Goal: Find specific page/section: Find specific page/section

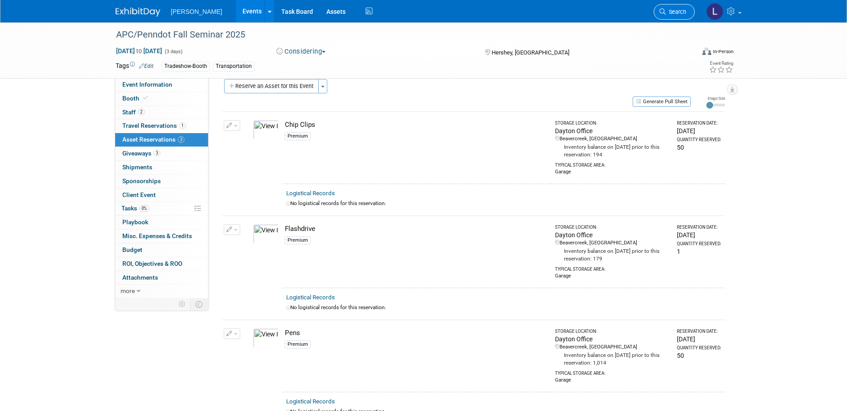
click at [669, 9] on span "Search" at bounding box center [676, 11] width 21 height 7
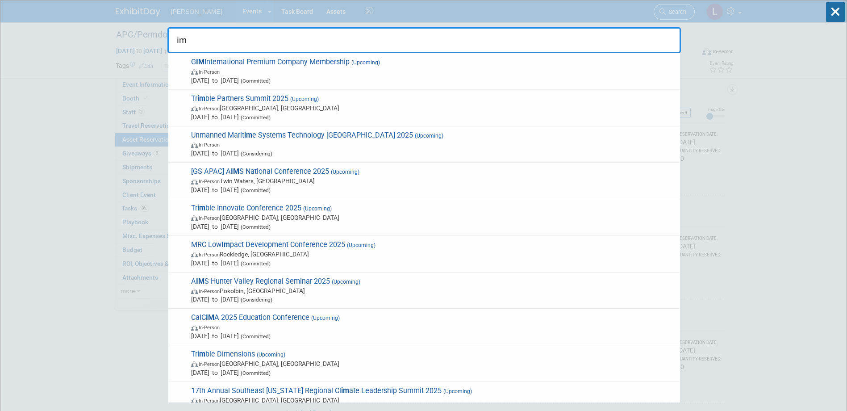
type input "i"
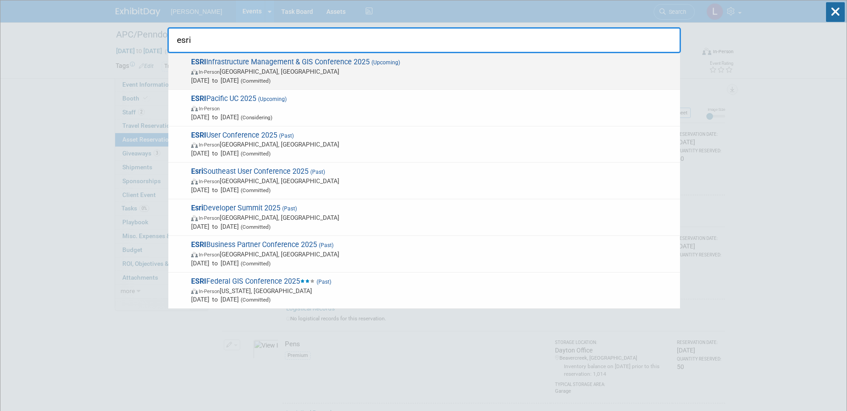
type input "esri"
click at [484, 73] on span "In-Person [GEOGRAPHIC_DATA], [GEOGRAPHIC_DATA]" at bounding box center [433, 71] width 484 height 9
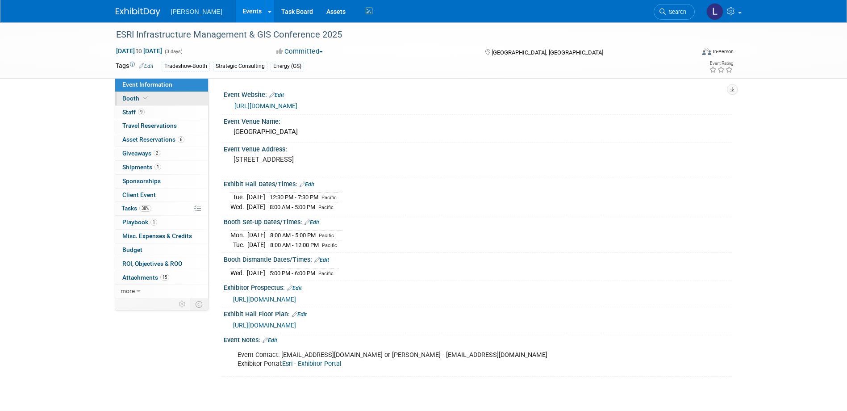
click at [134, 98] on span "Booth" at bounding box center [135, 98] width 27 height 7
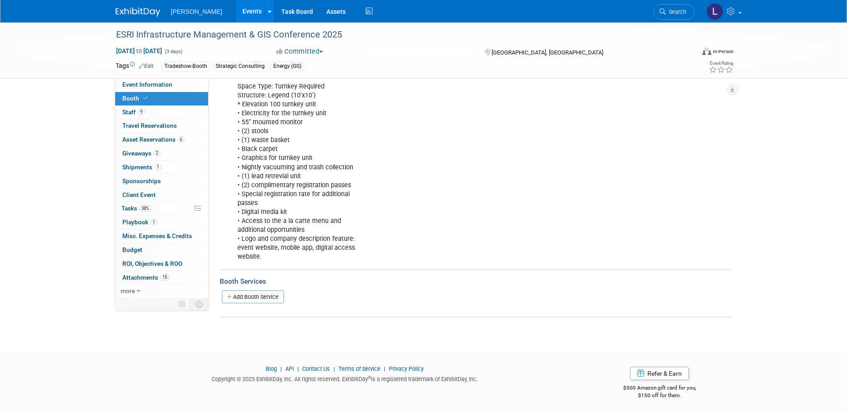
scroll to position [157, 0]
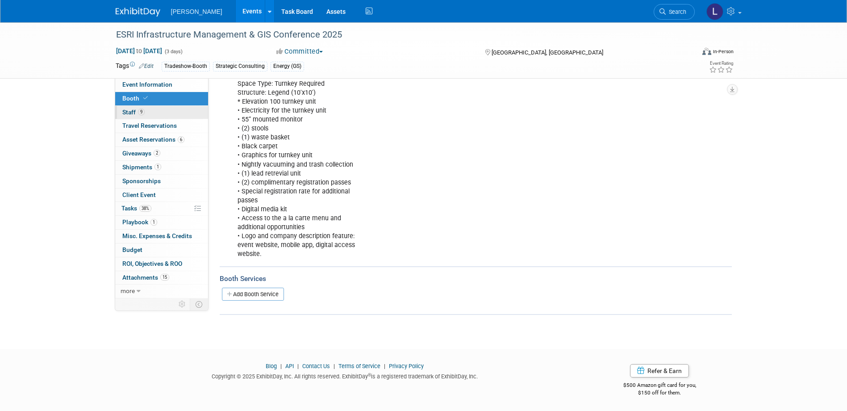
click at [147, 114] on link "9 Staff 9" at bounding box center [161, 112] width 93 height 13
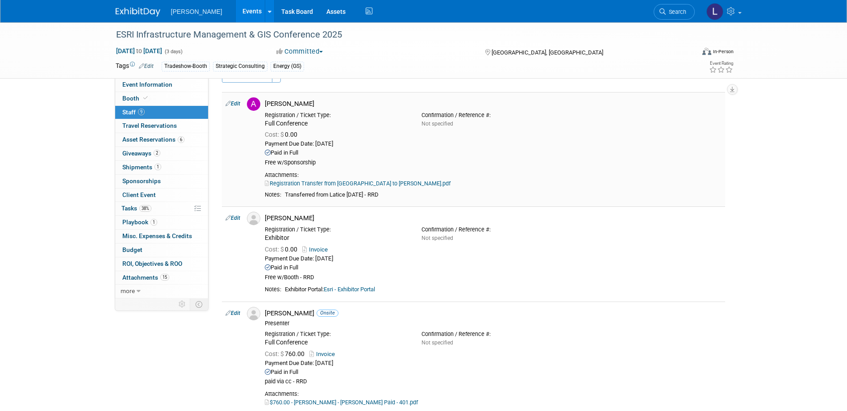
scroll to position [0, 0]
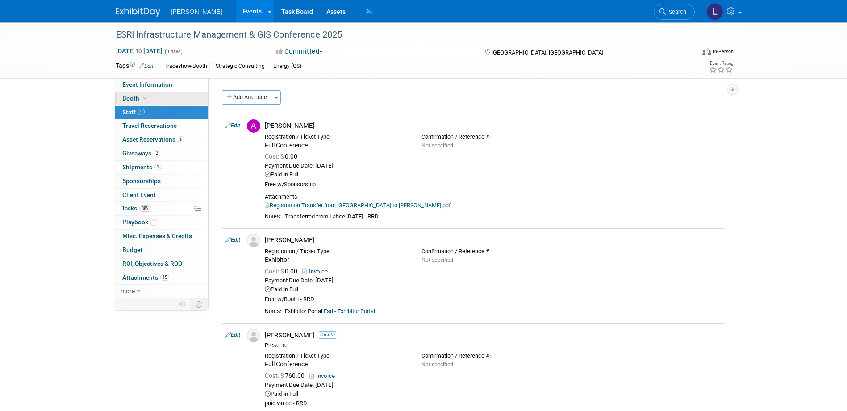
click at [147, 96] on span at bounding box center [146, 98] width 8 height 7
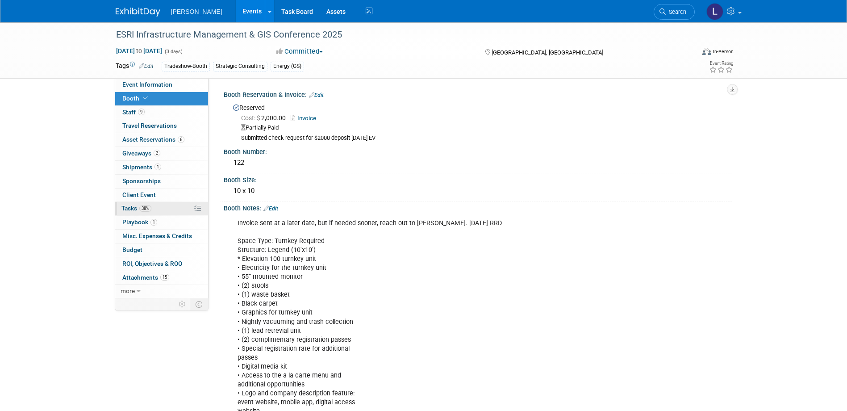
click at [135, 210] on span "Tasks 38%" at bounding box center [136, 207] width 30 height 7
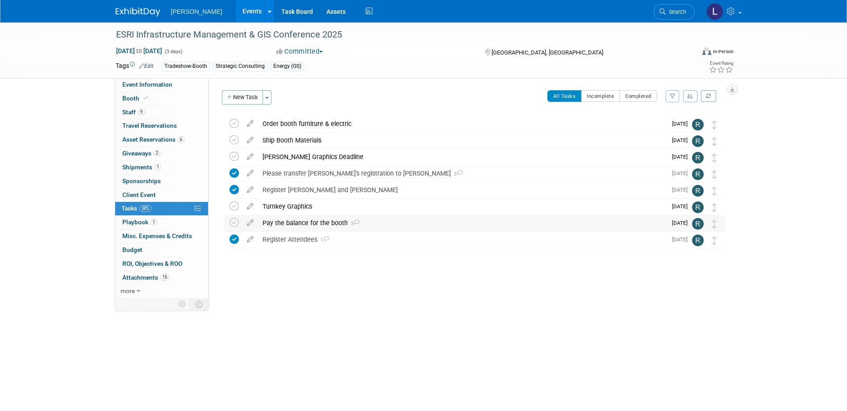
click at [296, 222] on div "Pay the balance for the booth 3" at bounding box center [462, 222] width 408 height 15
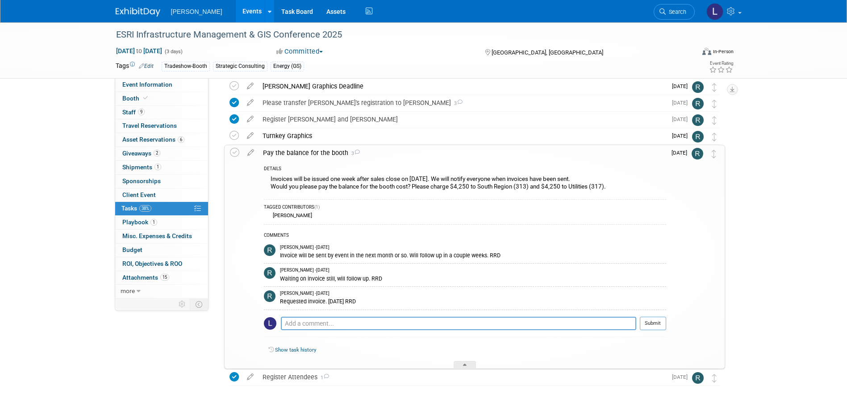
scroll to position [100, 0]
